Goal: Task Accomplishment & Management: Manage account settings

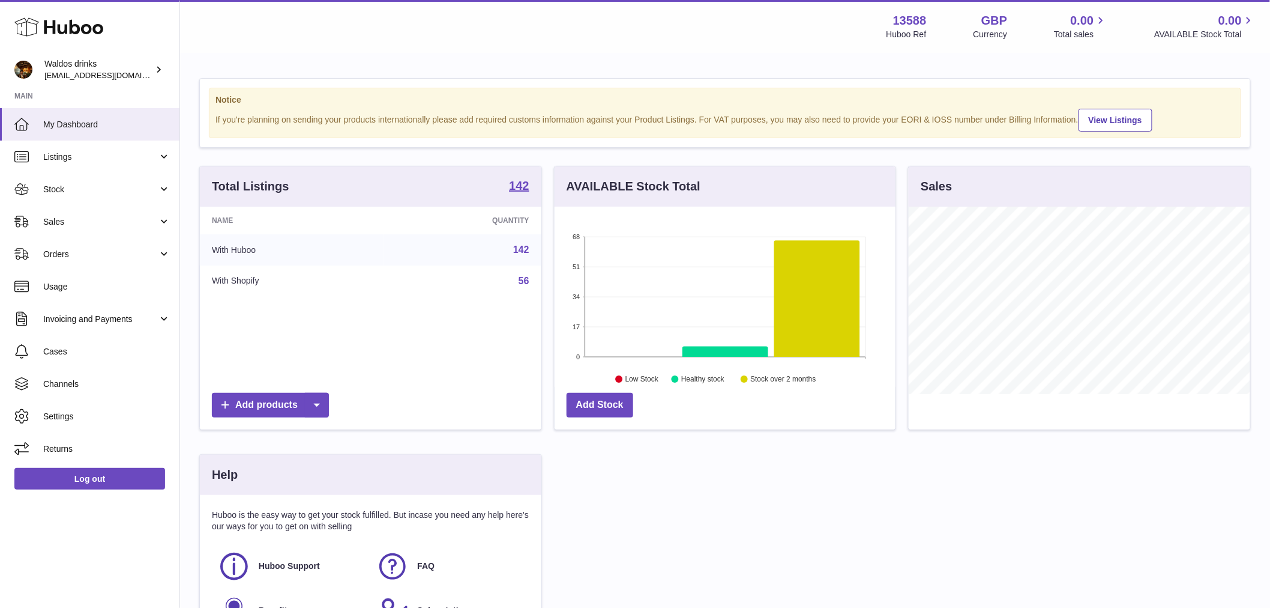
scroll to position [187, 341]
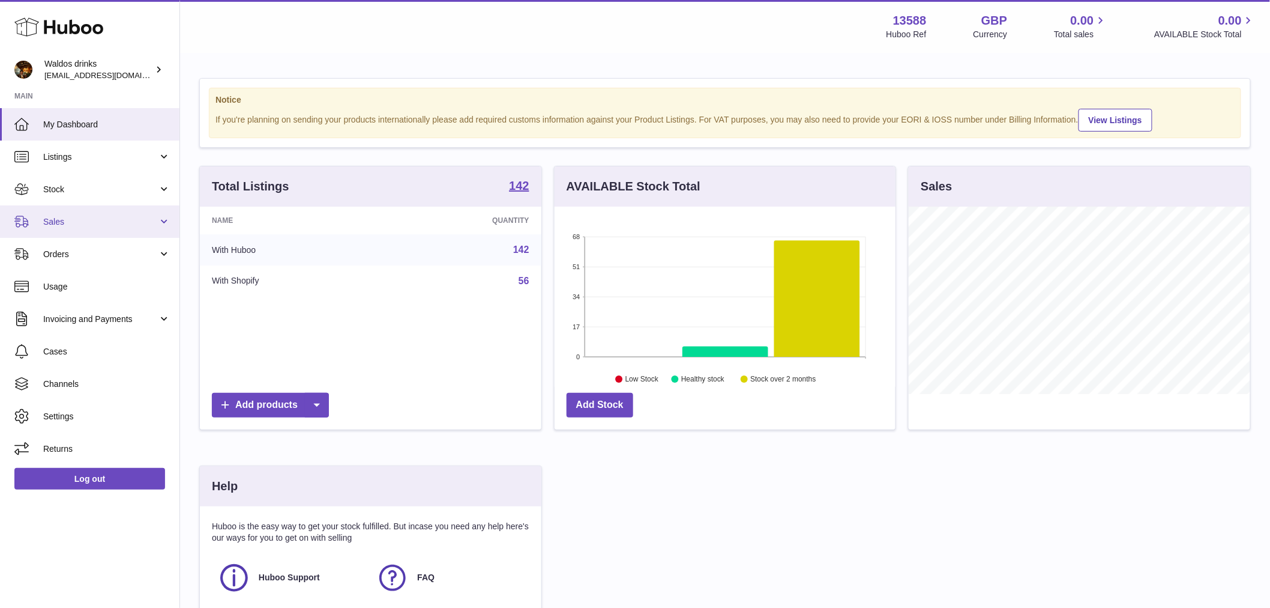
click at [94, 217] on span "Sales" at bounding box center [100, 221] width 115 height 11
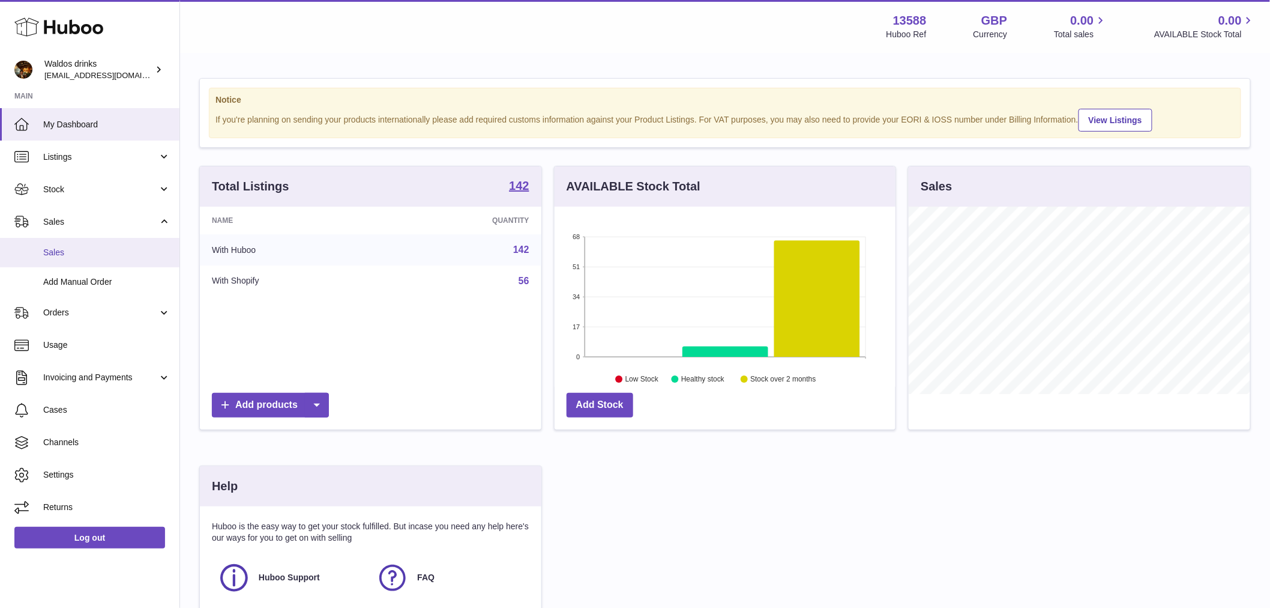
click at [70, 261] on link "Sales" at bounding box center [89, 252] width 179 height 29
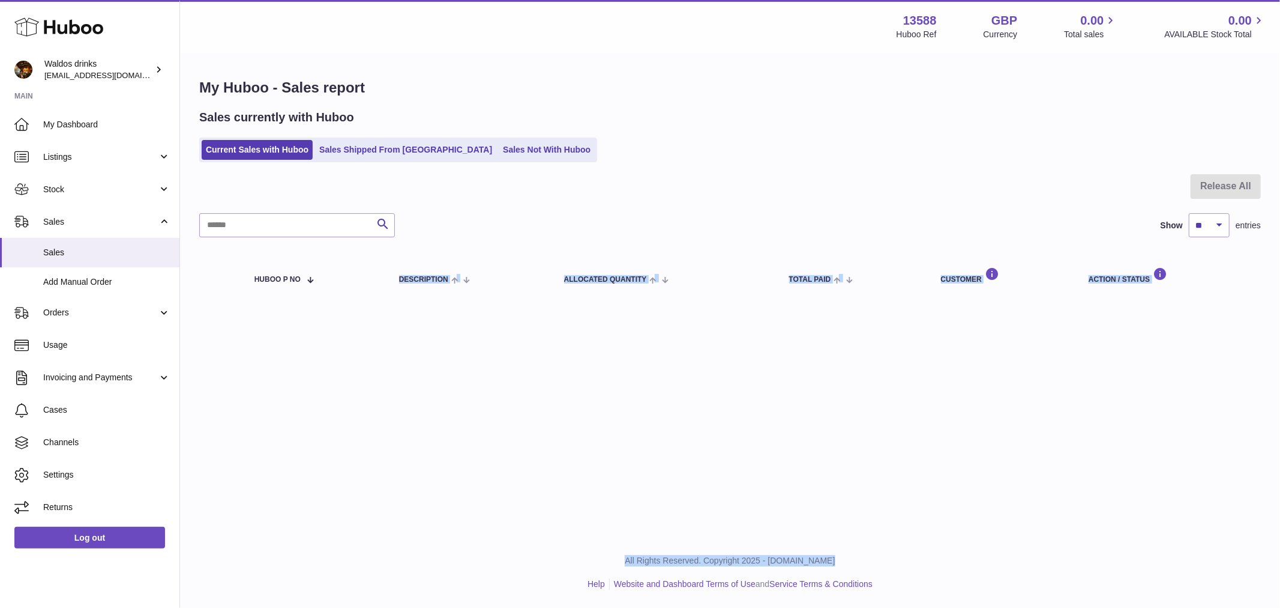
drag, startPoint x: 364, startPoint y: 430, endPoint x: 493, endPoint y: 629, distance: 236.9
click at [493, 607] on html ".st0{fill:#141414;}" at bounding box center [640, 304] width 1280 height 608
click at [680, 97] on div "My Huboo - Sales report Sales currently with Huboo Current Sales with Huboo Sal…" at bounding box center [730, 189] width 1100 height 271
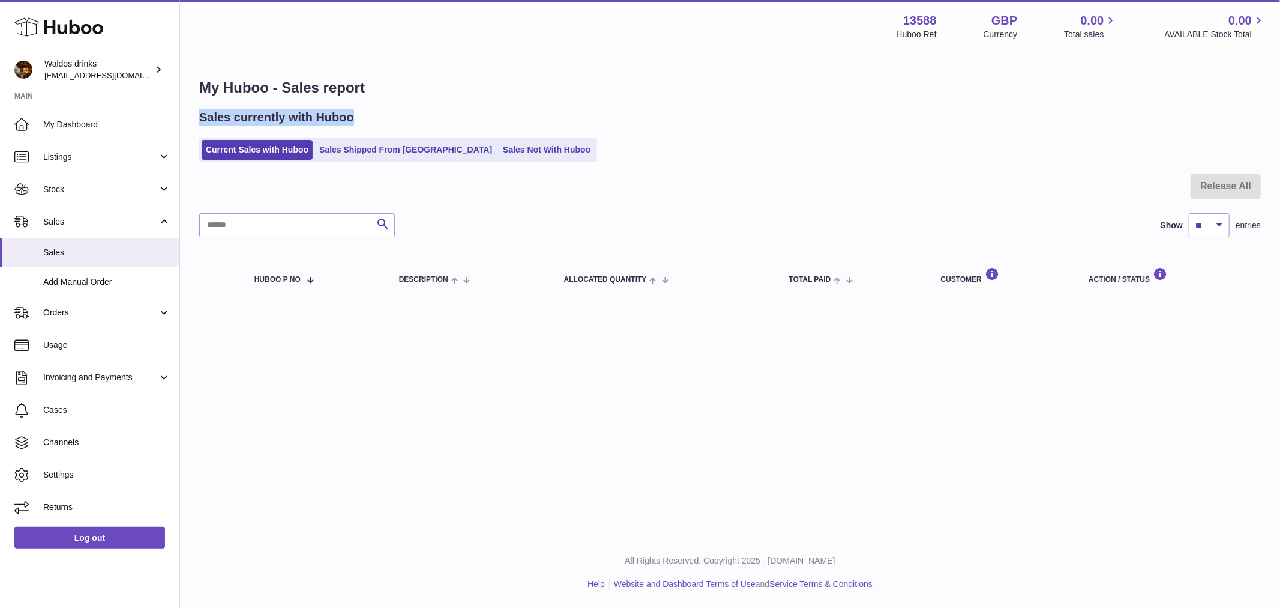
click at [916, 104] on div "My Huboo - Sales report Sales currently with Huboo Current Sales with Huboo Sal…" at bounding box center [730, 189] width 1100 height 271
click at [525, 149] on link "Sales Not With Huboo" at bounding box center [547, 150] width 96 height 20
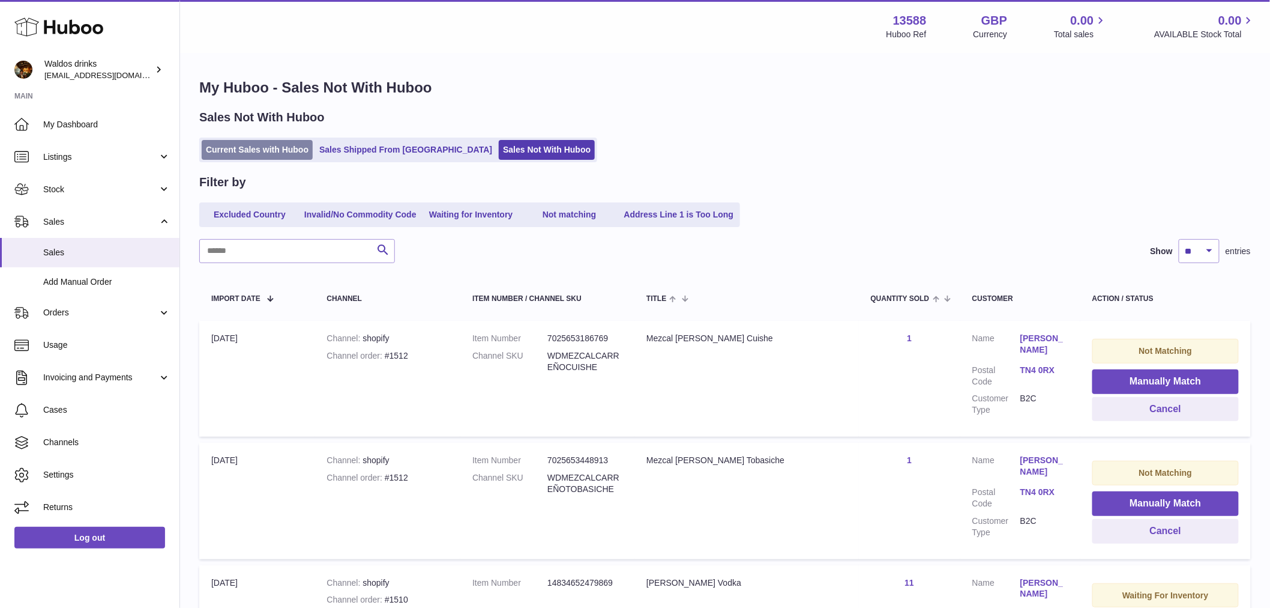
click at [239, 144] on link "Current Sales with Huboo" at bounding box center [257, 150] width 111 height 20
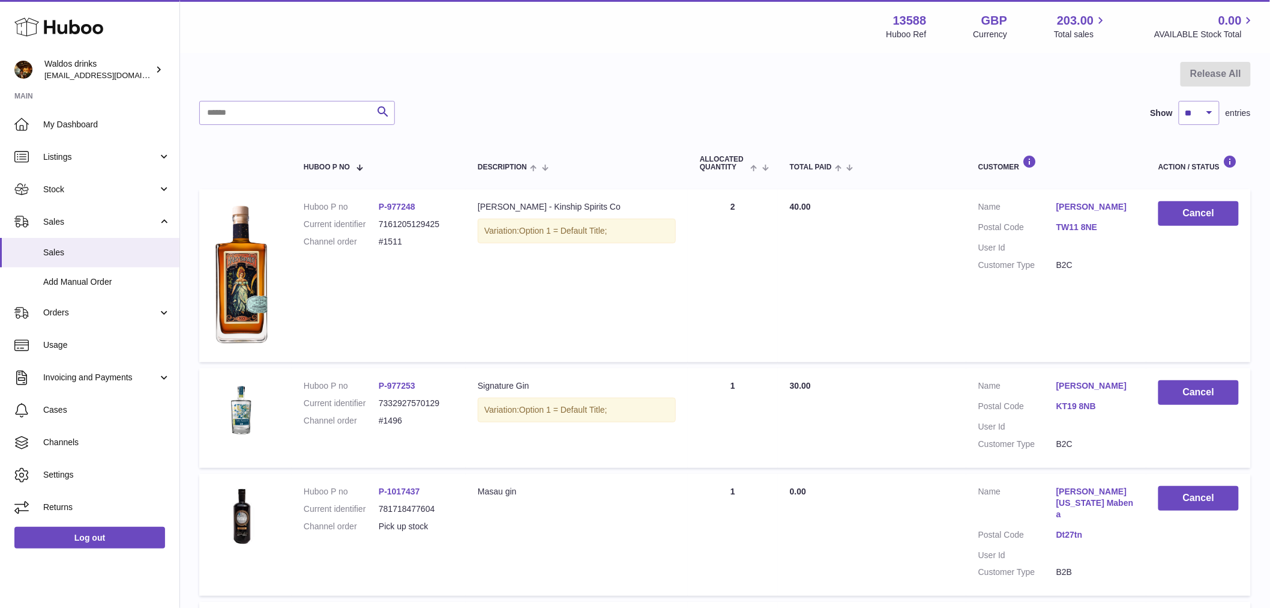
scroll to position [58, 0]
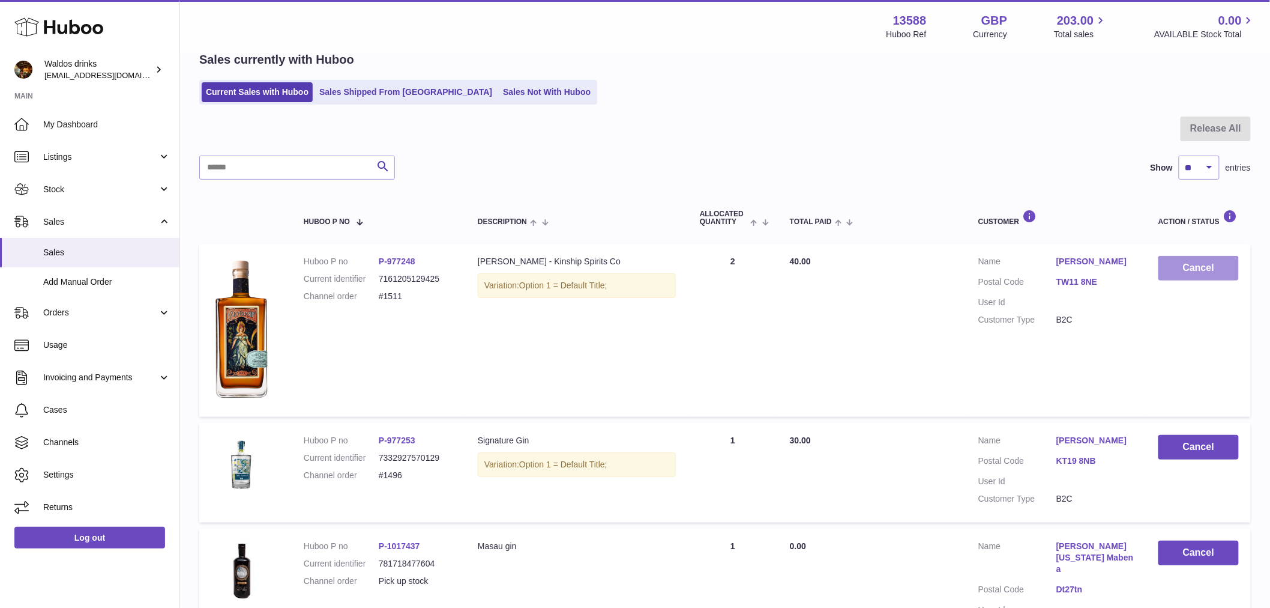
click at [1178, 264] on button "Cancel" at bounding box center [1199, 268] width 80 height 25
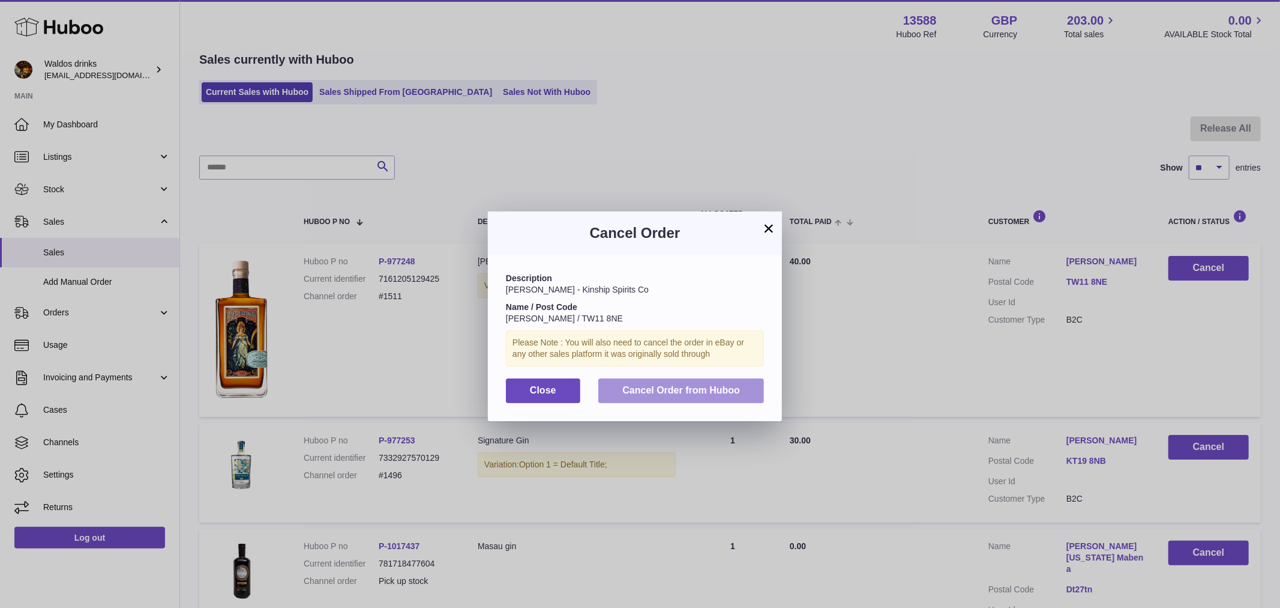
click at [683, 391] on button "Cancel Order from Huboo" at bounding box center [682, 390] width 166 height 25
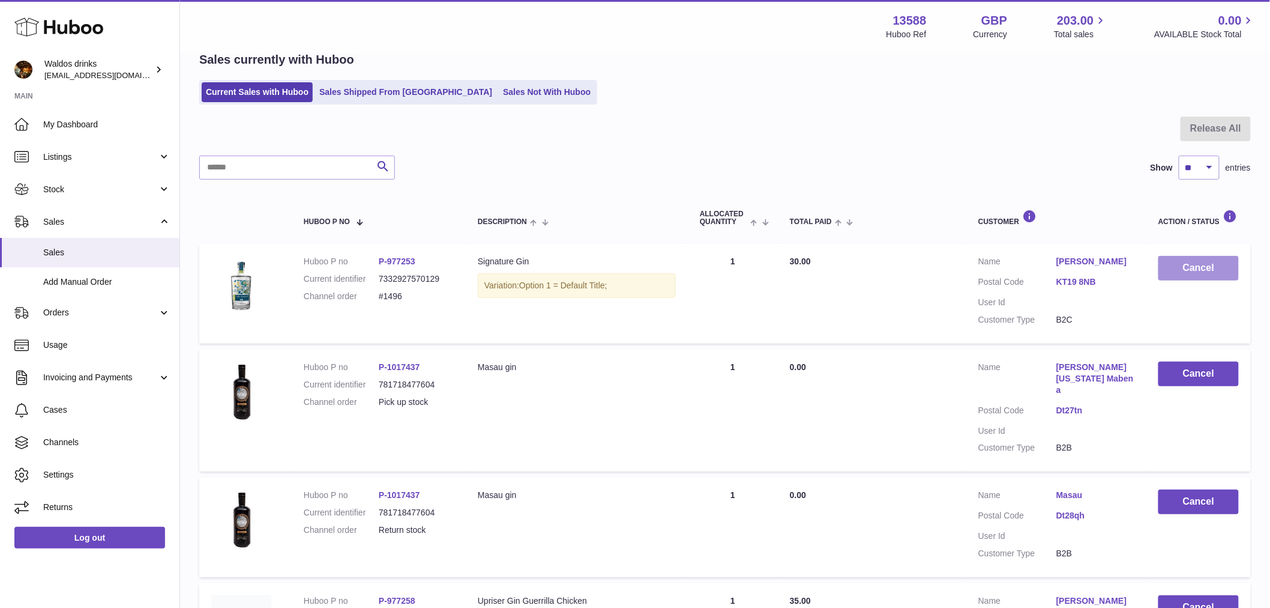
click at [1199, 267] on button "Cancel" at bounding box center [1199, 268] width 80 height 25
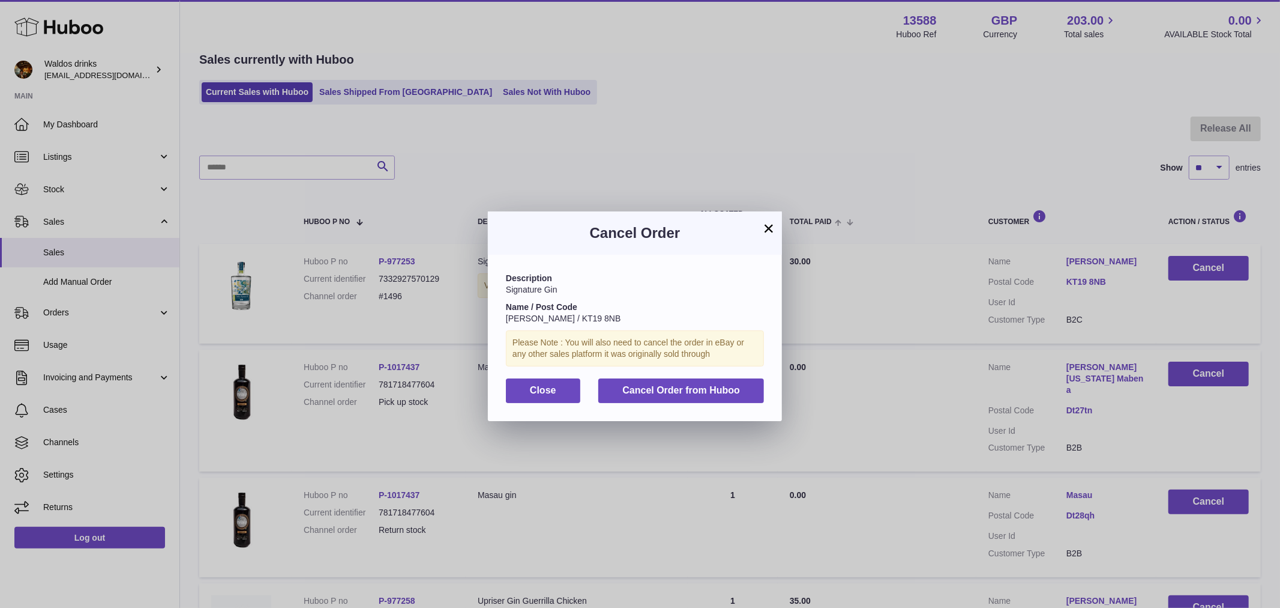
click at [713, 385] on div "Description Signature Gin Name / Post Code Michael Smith / KT19 8NB Please Note…" at bounding box center [635, 338] width 294 height 166
click at [709, 395] on span "Cancel Order from Huboo" at bounding box center [682, 390] width 118 height 10
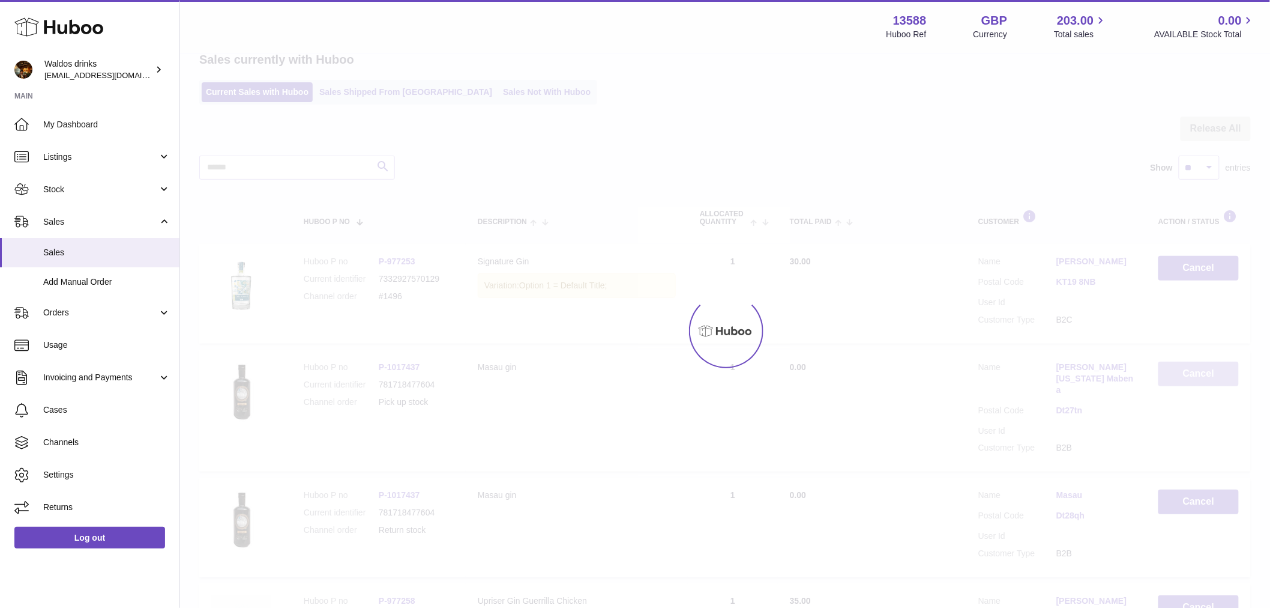
click at [1205, 361] on button "Cancel" at bounding box center [1199, 373] width 80 height 25
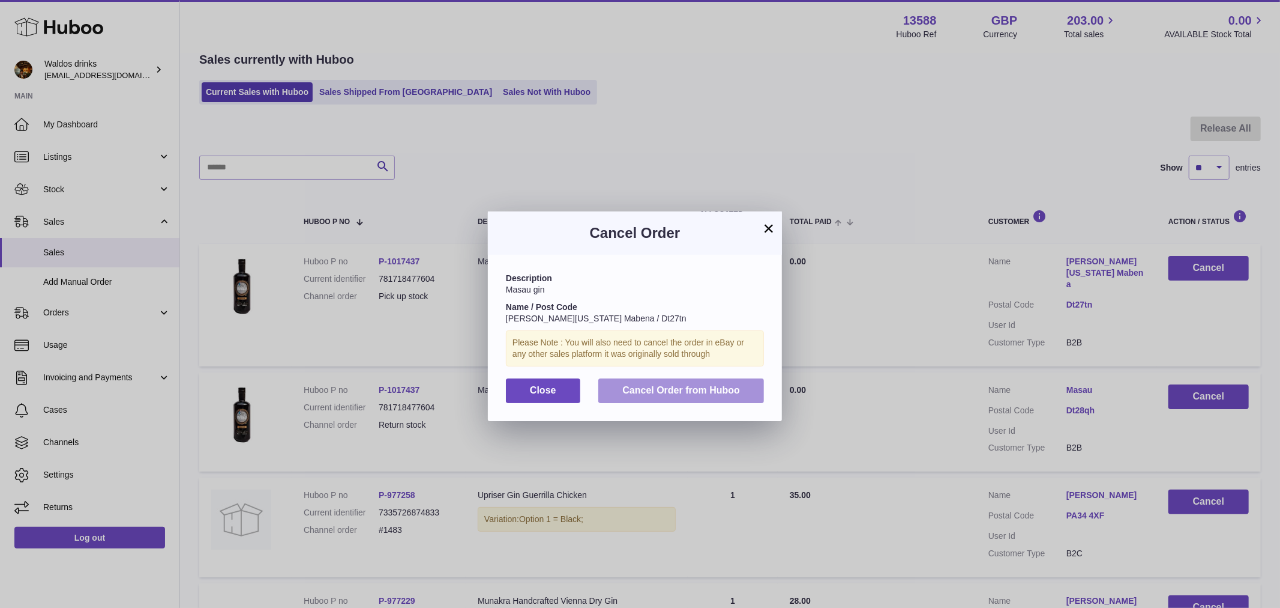
click at [689, 403] on button "Cancel Order from Huboo" at bounding box center [682, 390] width 166 height 25
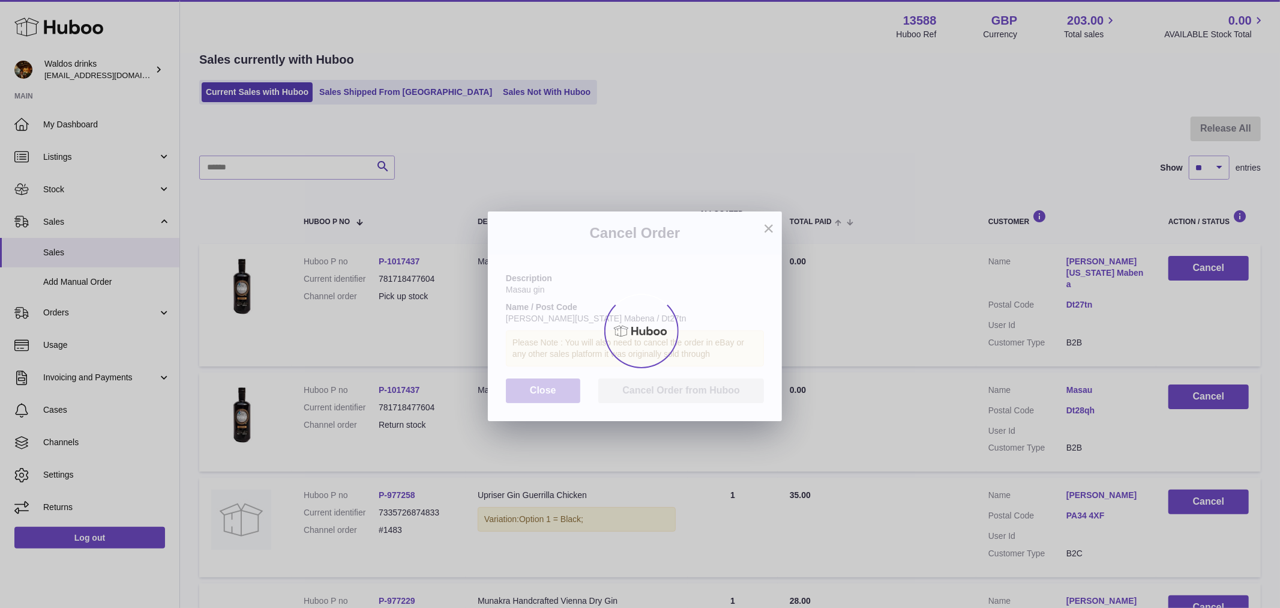
click at [692, 403] on div at bounding box center [640, 330] width 1280 height 553
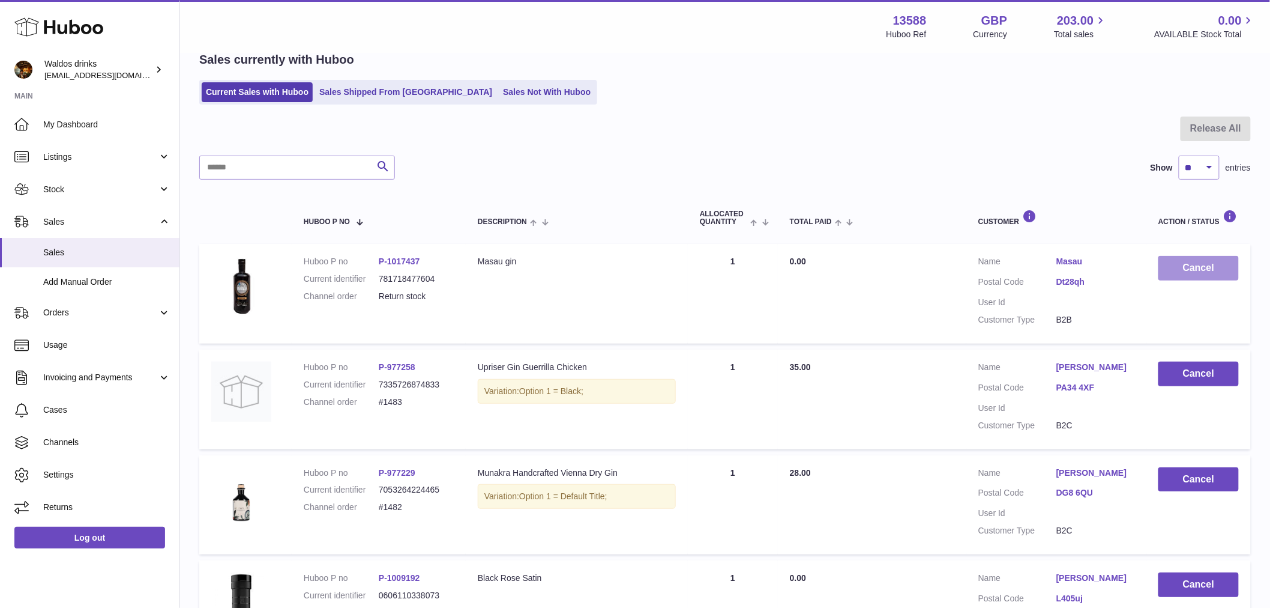
click at [1204, 268] on button "Cancel" at bounding box center [1199, 268] width 80 height 25
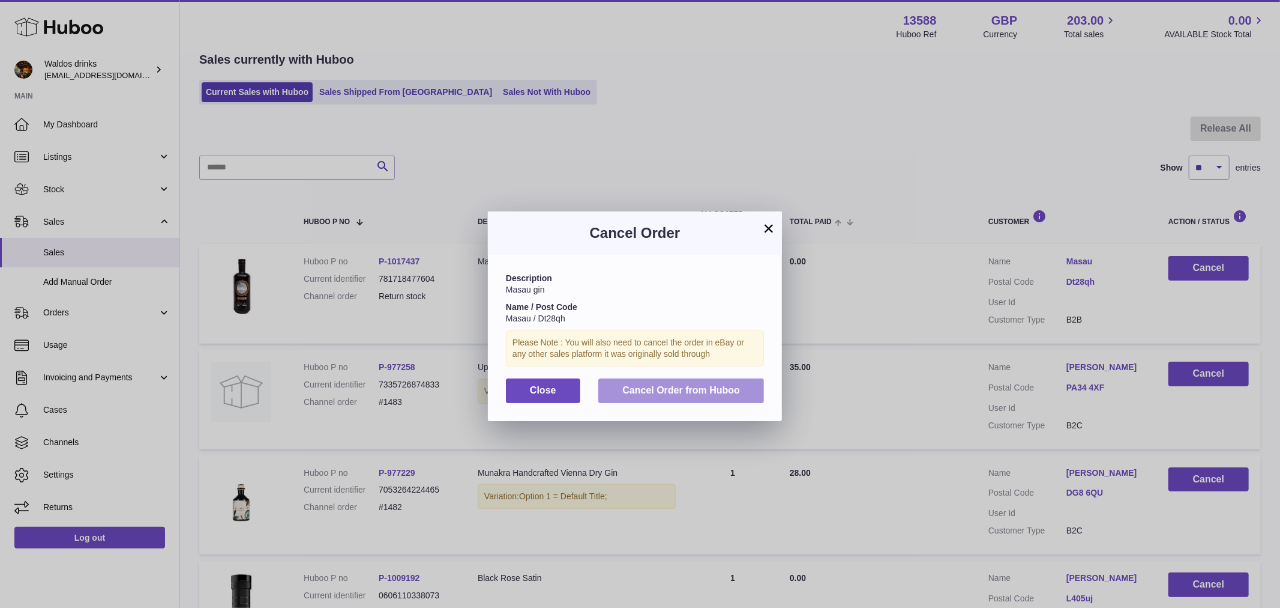
click at [706, 395] on span "Cancel Order from Huboo" at bounding box center [682, 390] width 118 height 10
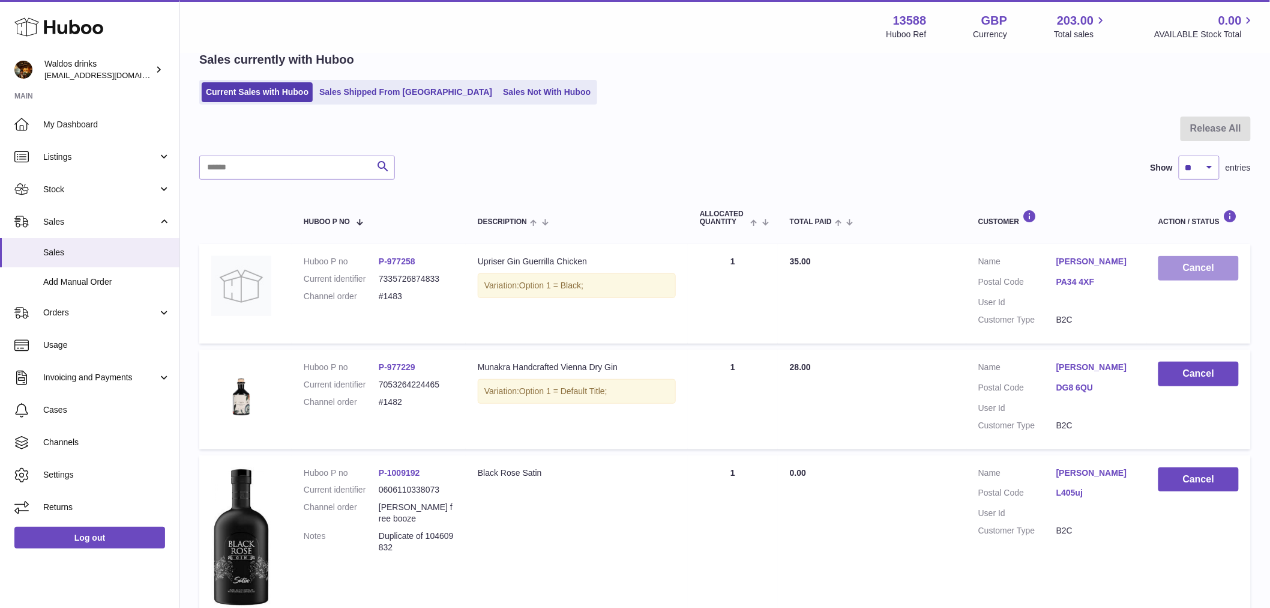
click at [1213, 268] on button "Cancel" at bounding box center [1199, 268] width 80 height 25
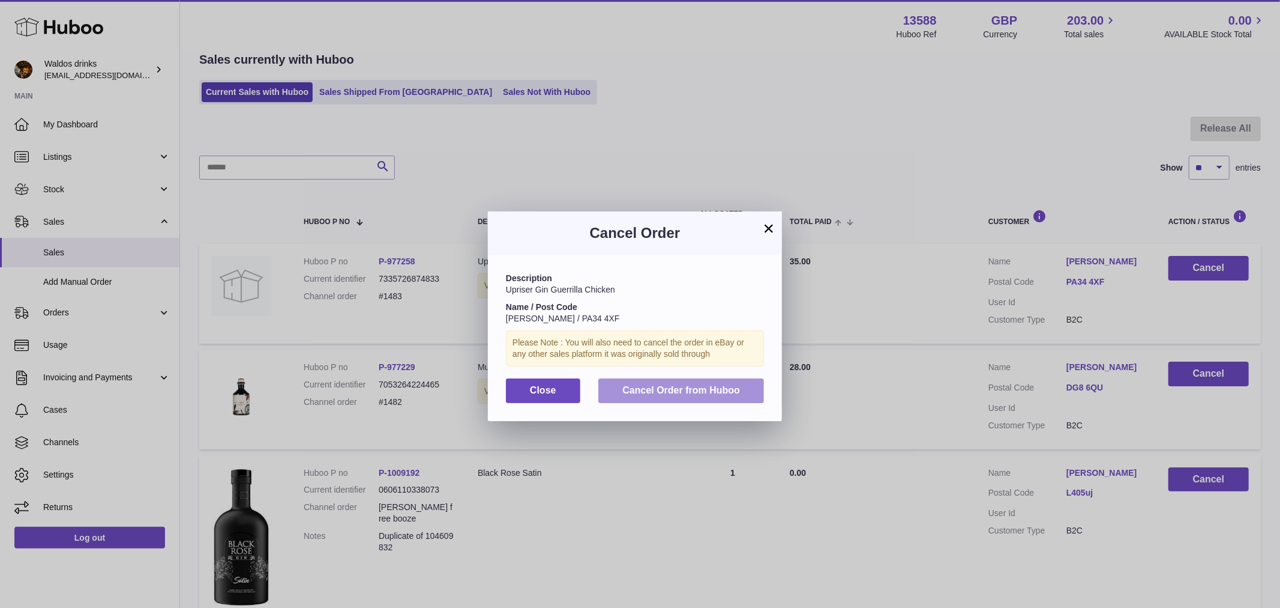
click at [700, 390] on button "Cancel Order from Huboo" at bounding box center [682, 390] width 166 height 25
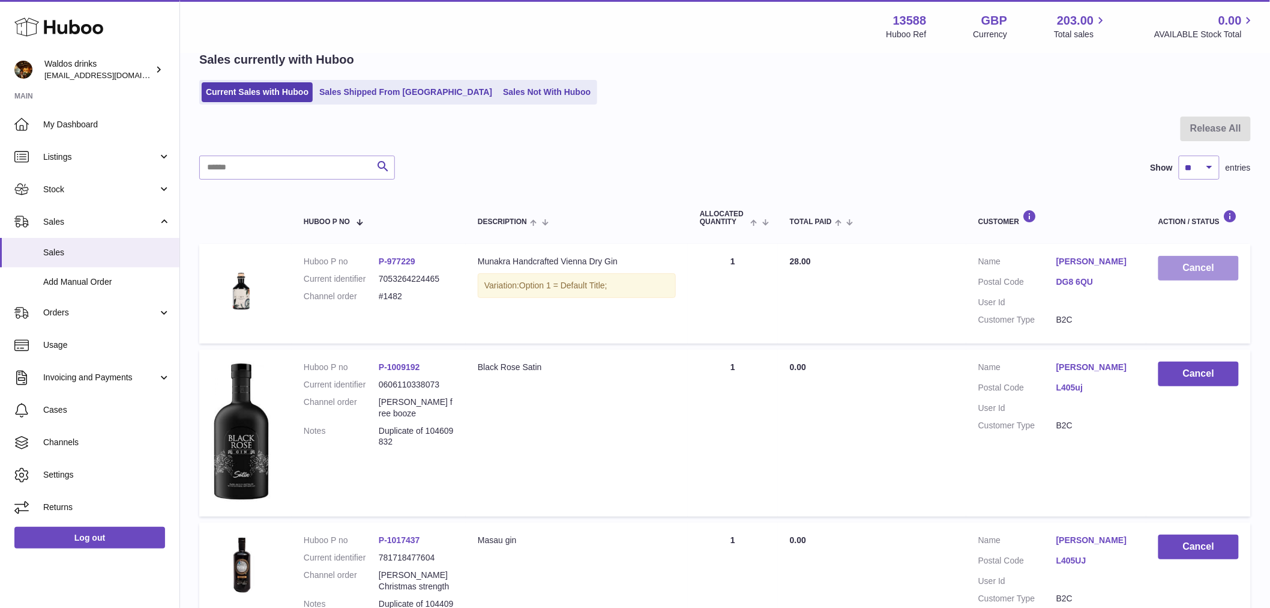
click at [1196, 262] on button "Cancel" at bounding box center [1199, 268] width 80 height 25
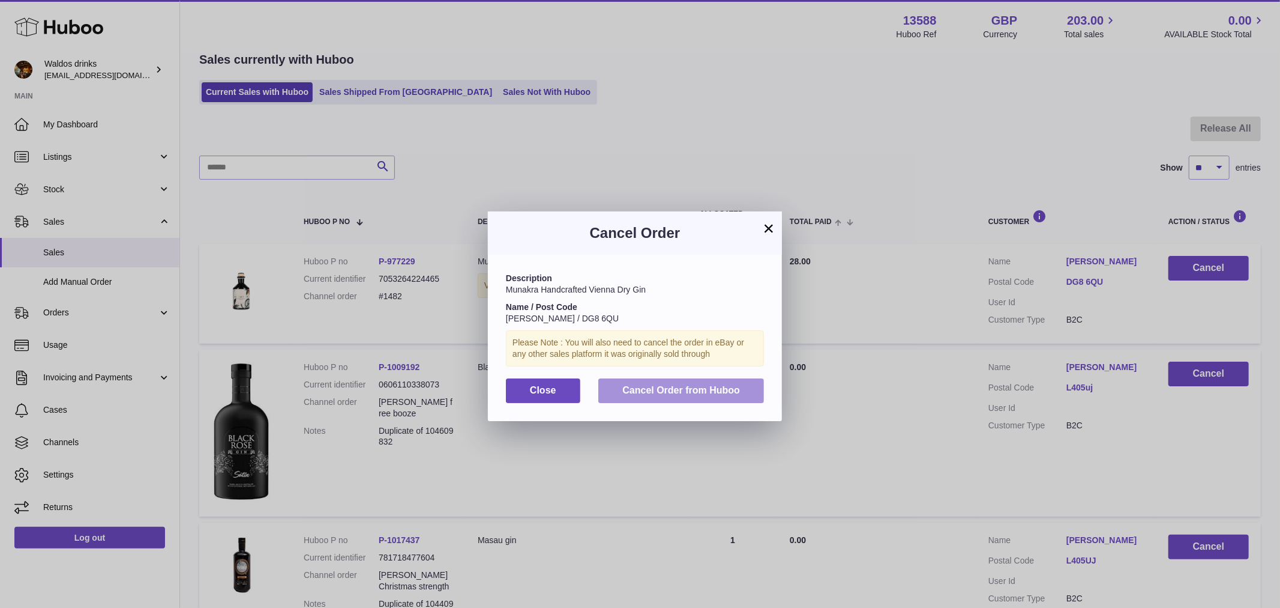
click at [691, 395] on span "Cancel Order from Huboo" at bounding box center [682, 390] width 118 height 10
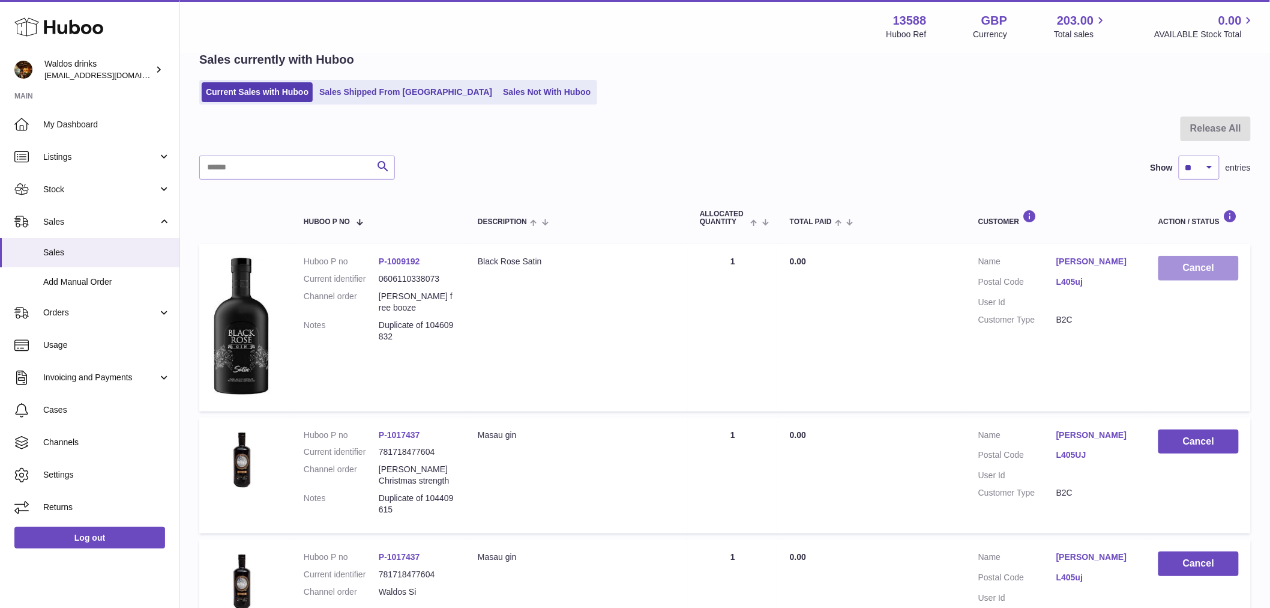
click at [1192, 265] on button "Cancel" at bounding box center [1199, 268] width 80 height 25
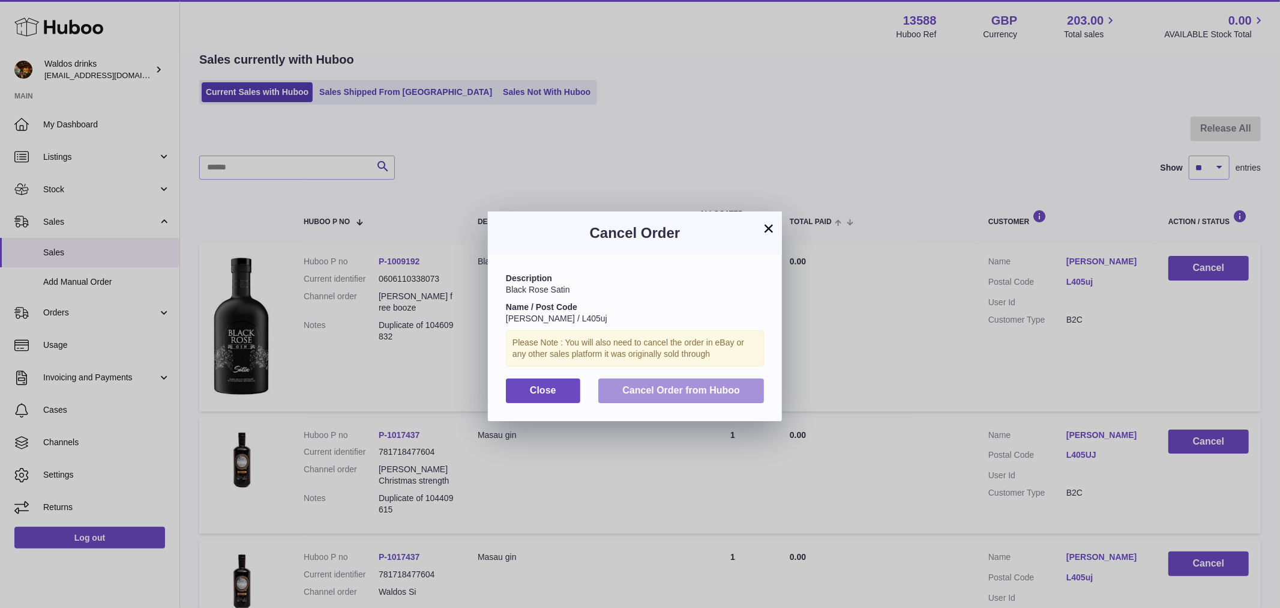
drag, startPoint x: 691, startPoint y: 403, endPoint x: 979, endPoint y: 355, distance: 292.1
click at [691, 395] on span "Cancel Order from Huboo" at bounding box center [682, 390] width 118 height 10
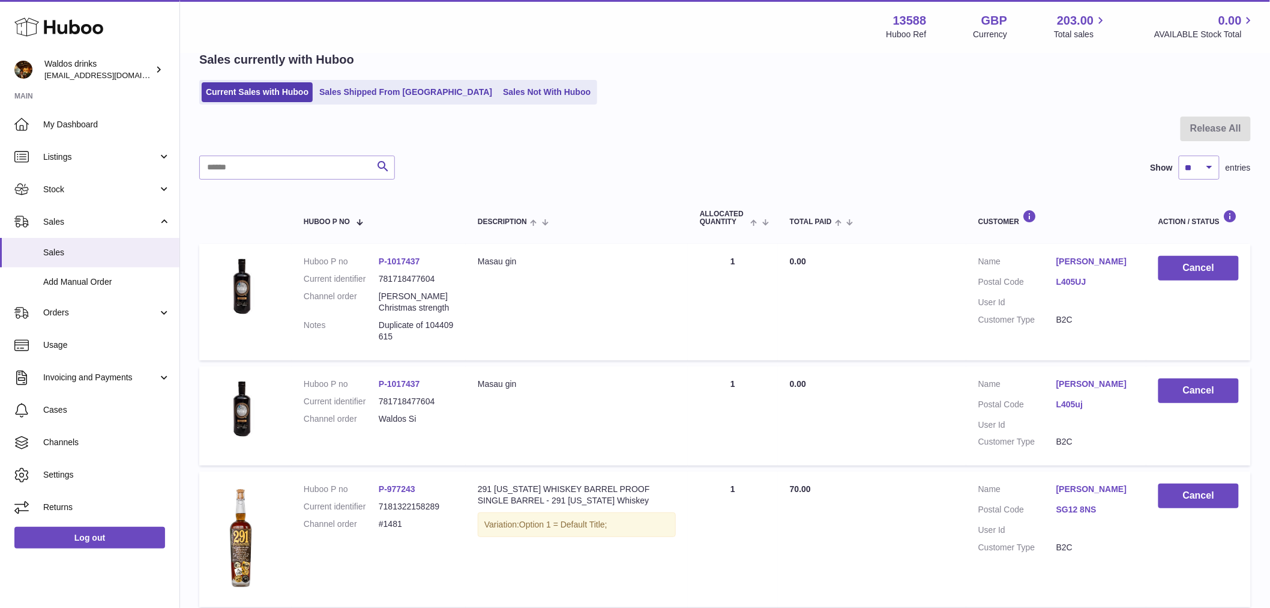
click at [1192, 254] on td "Cancel" at bounding box center [1199, 302] width 104 height 116
click at [1189, 261] on button "Cancel" at bounding box center [1199, 268] width 80 height 25
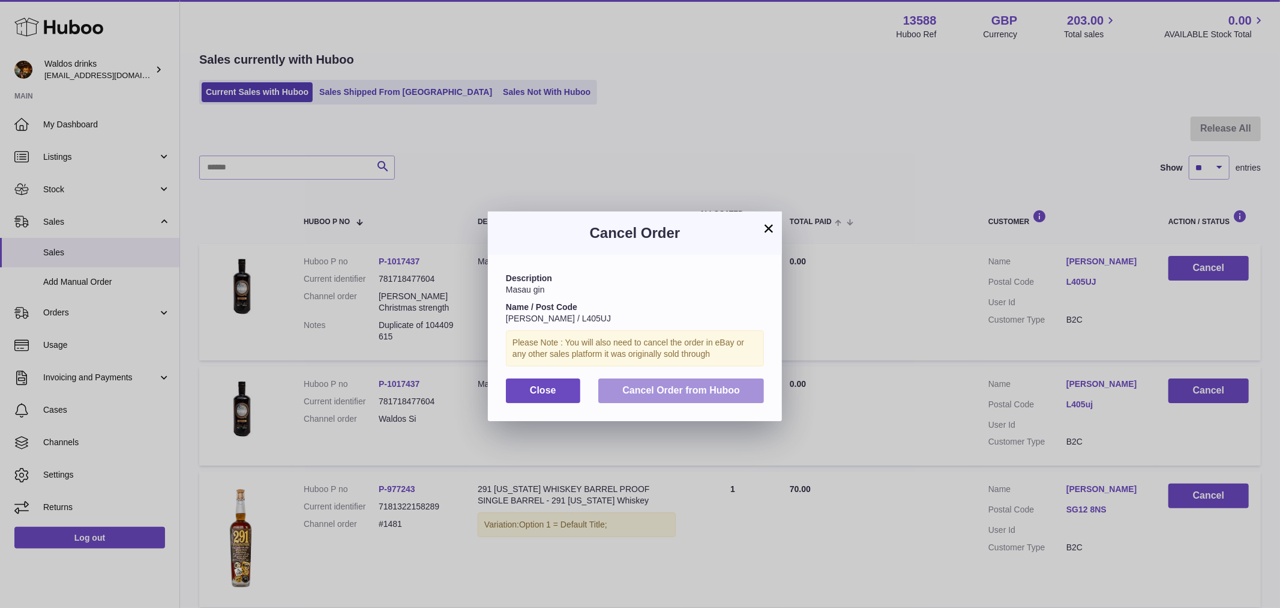
click at [663, 395] on span "Cancel Order from Huboo" at bounding box center [682, 390] width 118 height 10
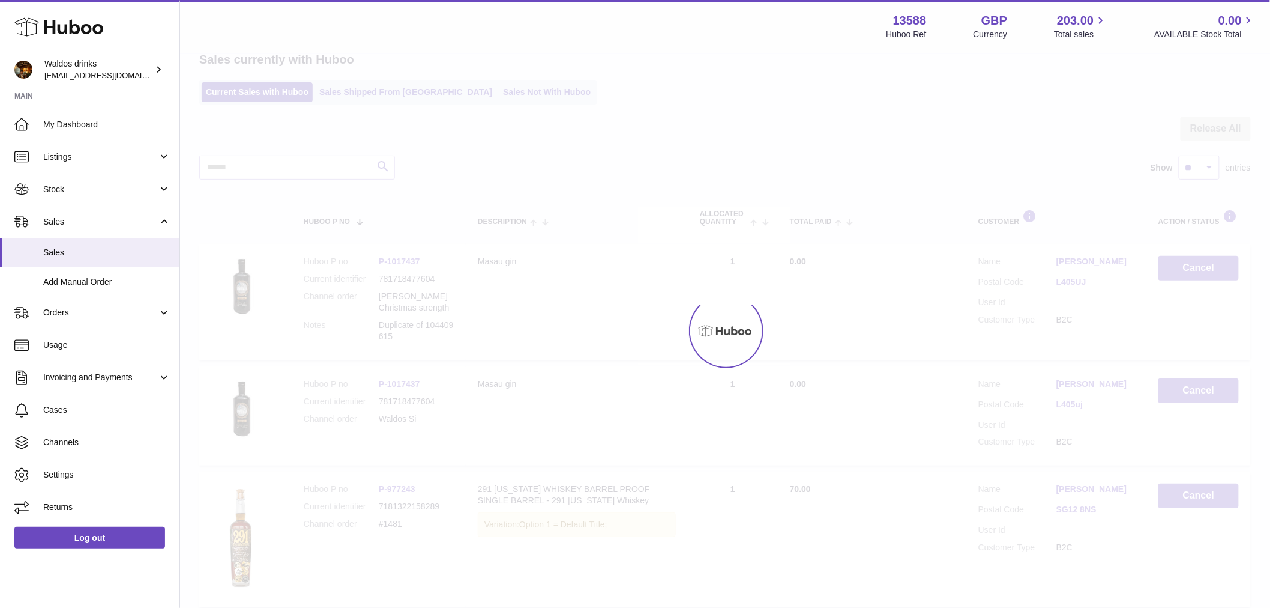
scroll to position [35, 0]
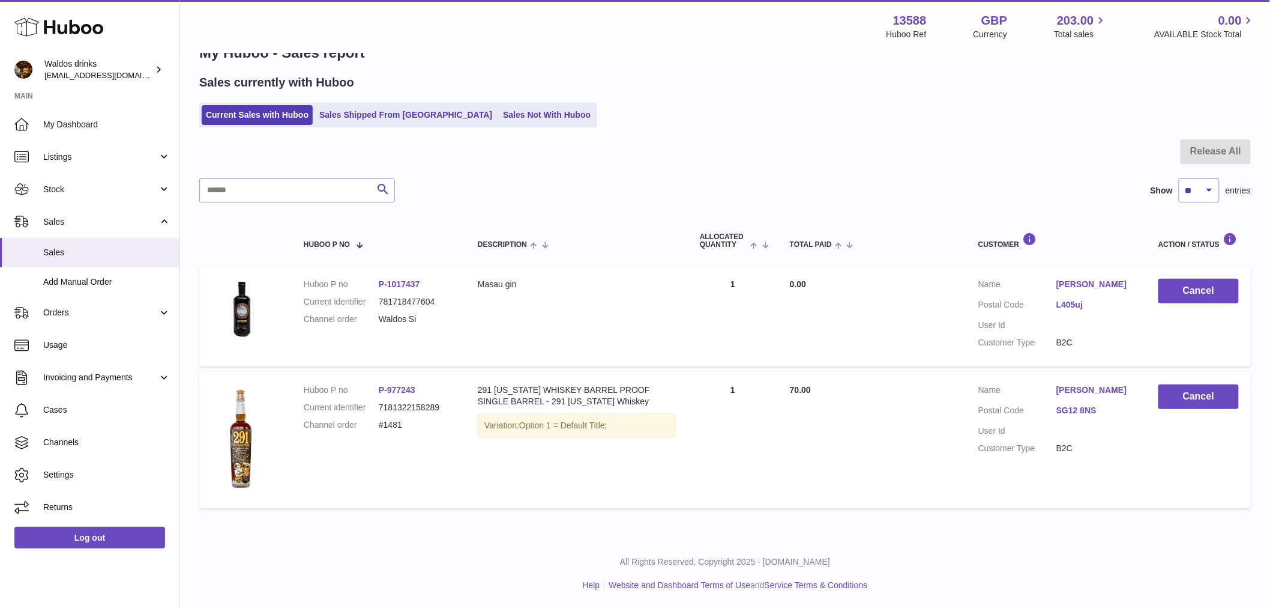
click at [1187, 268] on td "Cancel" at bounding box center [1199, 317] width 104 height 100
click at [1180, 292] on button "Cancel" at bounding box center [1199, 291] width 80 height 25
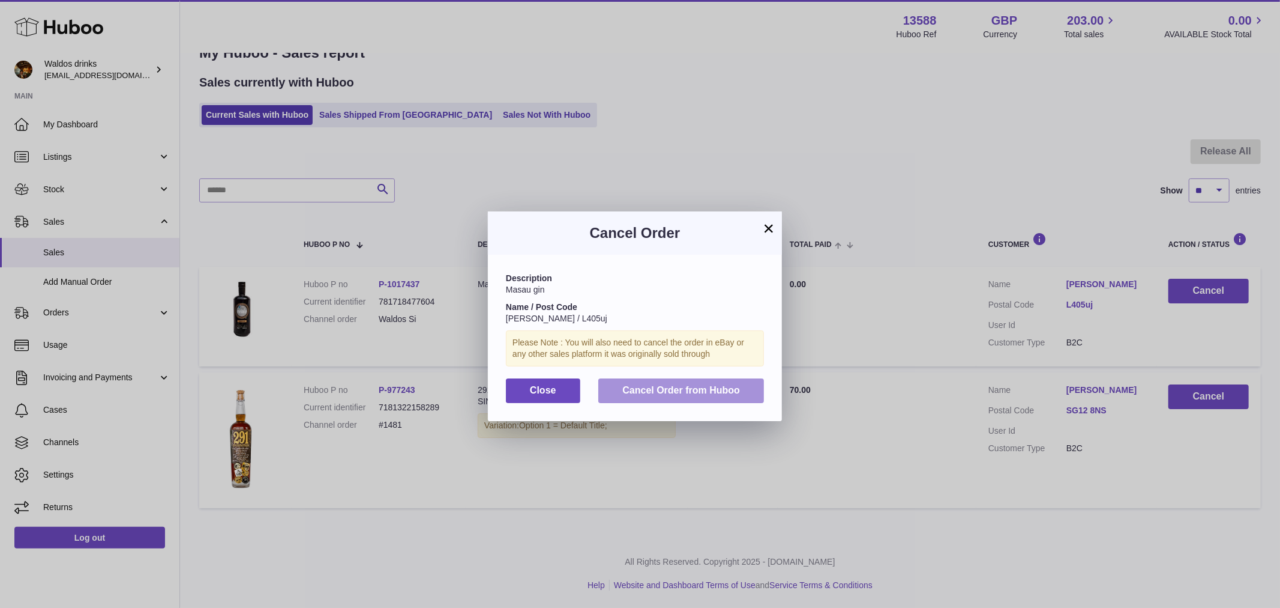
drag, startPoint x: 705, startPoint y: 402, endPoint x: 789, endPoint y: 375, distance: 88.5
click at [705, 395] on span "Cancel Order from Huboo" at bounding box center [682, 390] width 118 height 10
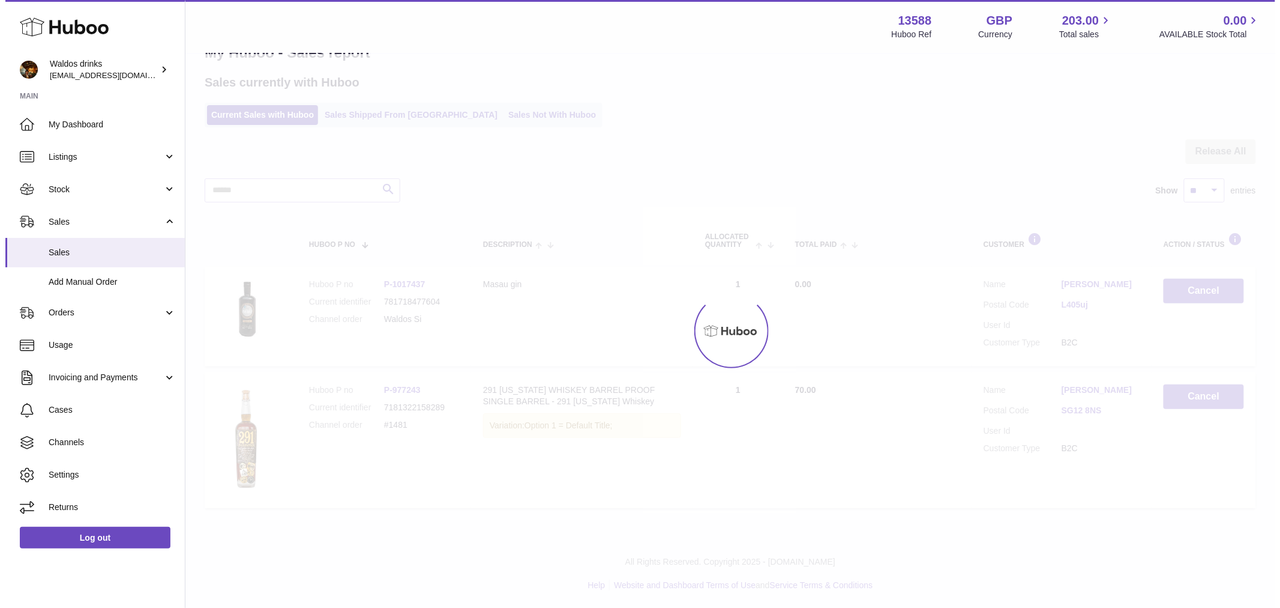
scroll to position [0, 0]
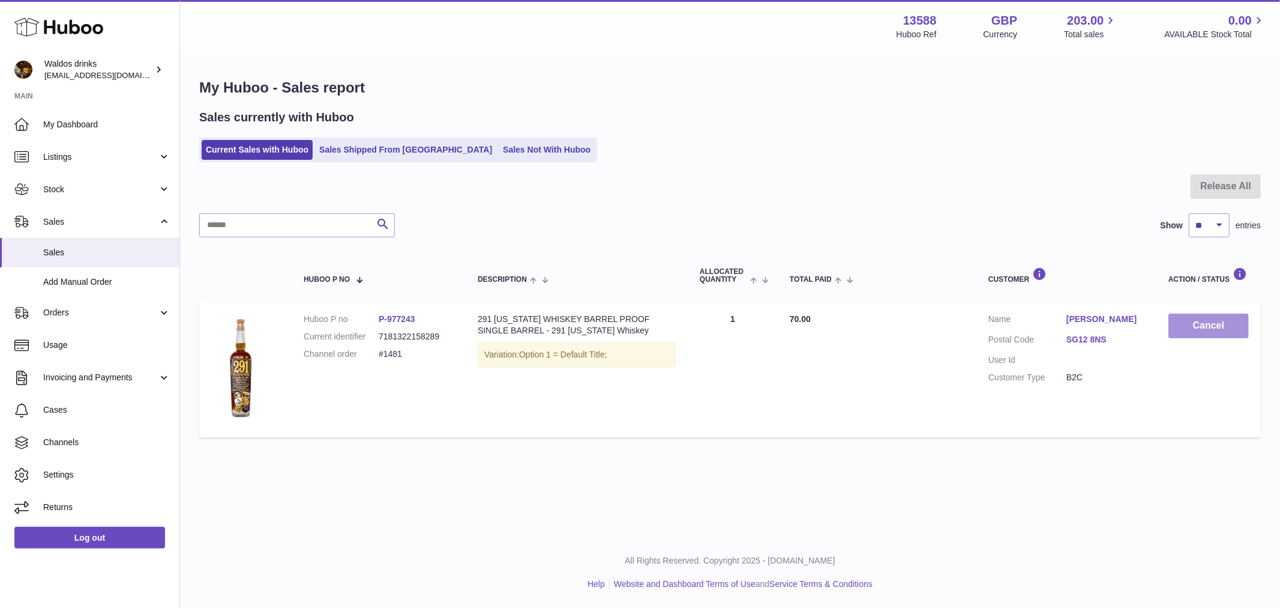
click at [1198, 319] on button "Cancel" at bounding box center [1209, 325] width 80 height 25
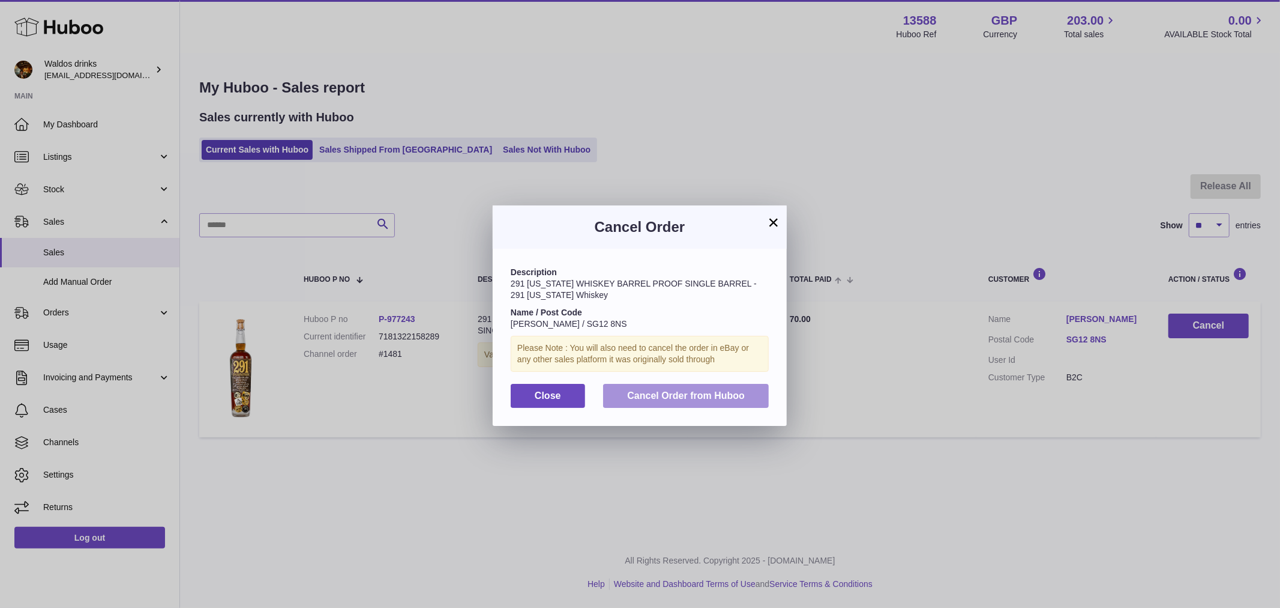
click at [684, 397] on button "Cancel Order from Huboo" at bounding box center [686, 396] width 166 height 25
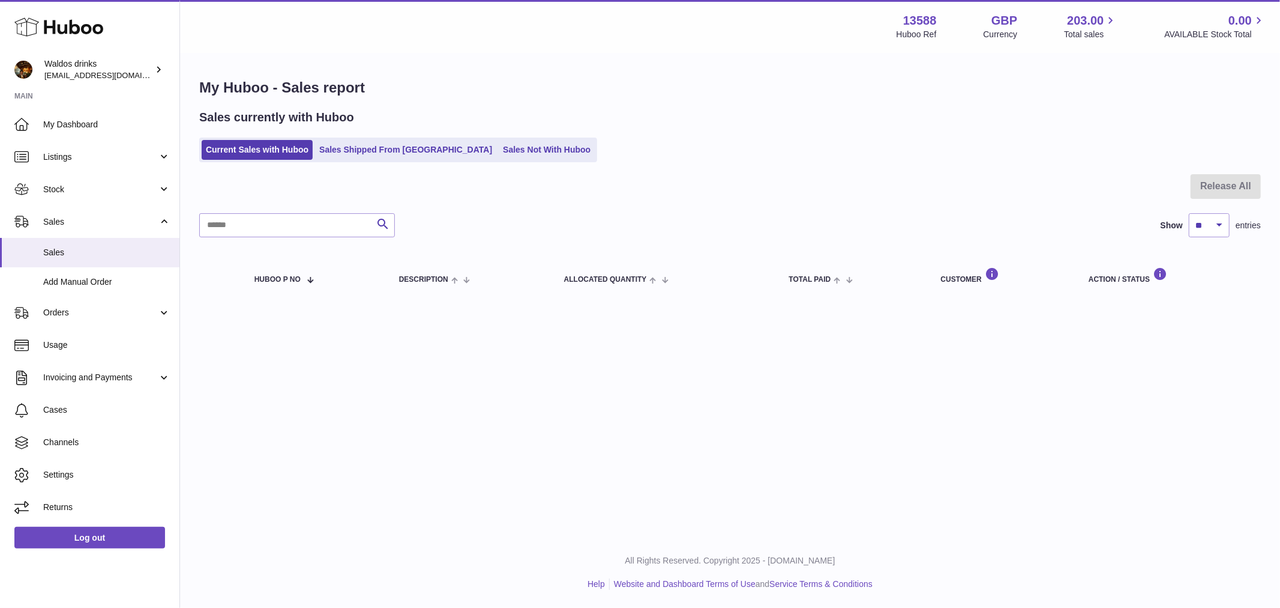
click at [686, 397] on div "Menu Huboo 13588 Huboo Ref GBP Currency 203.00 Total sales 0.00 AVAILABLE Stock…" at bounding box center [730, 268] width 1100 height 537
